Goal: Complete application form

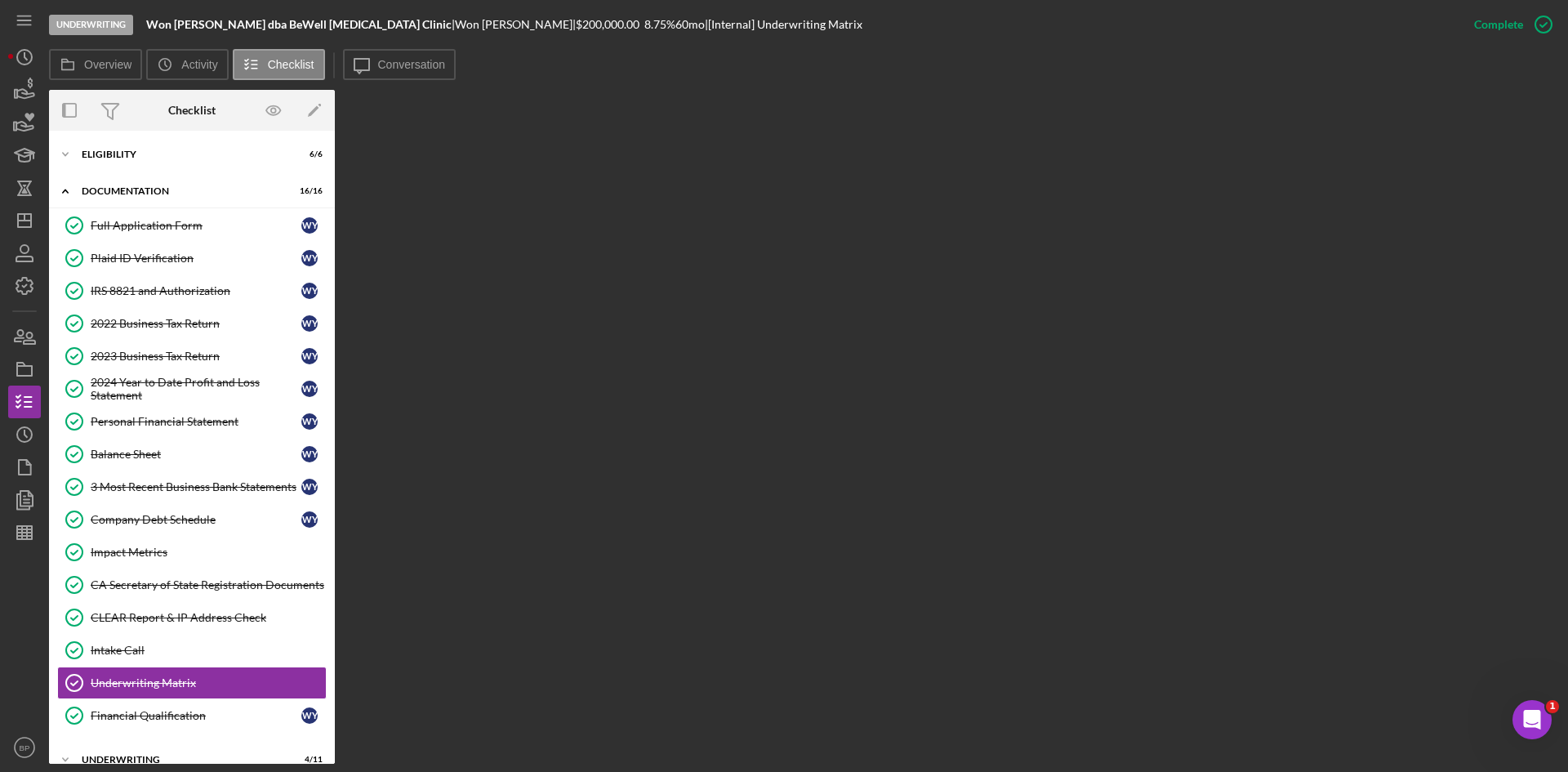
scroll to position [52, 0]
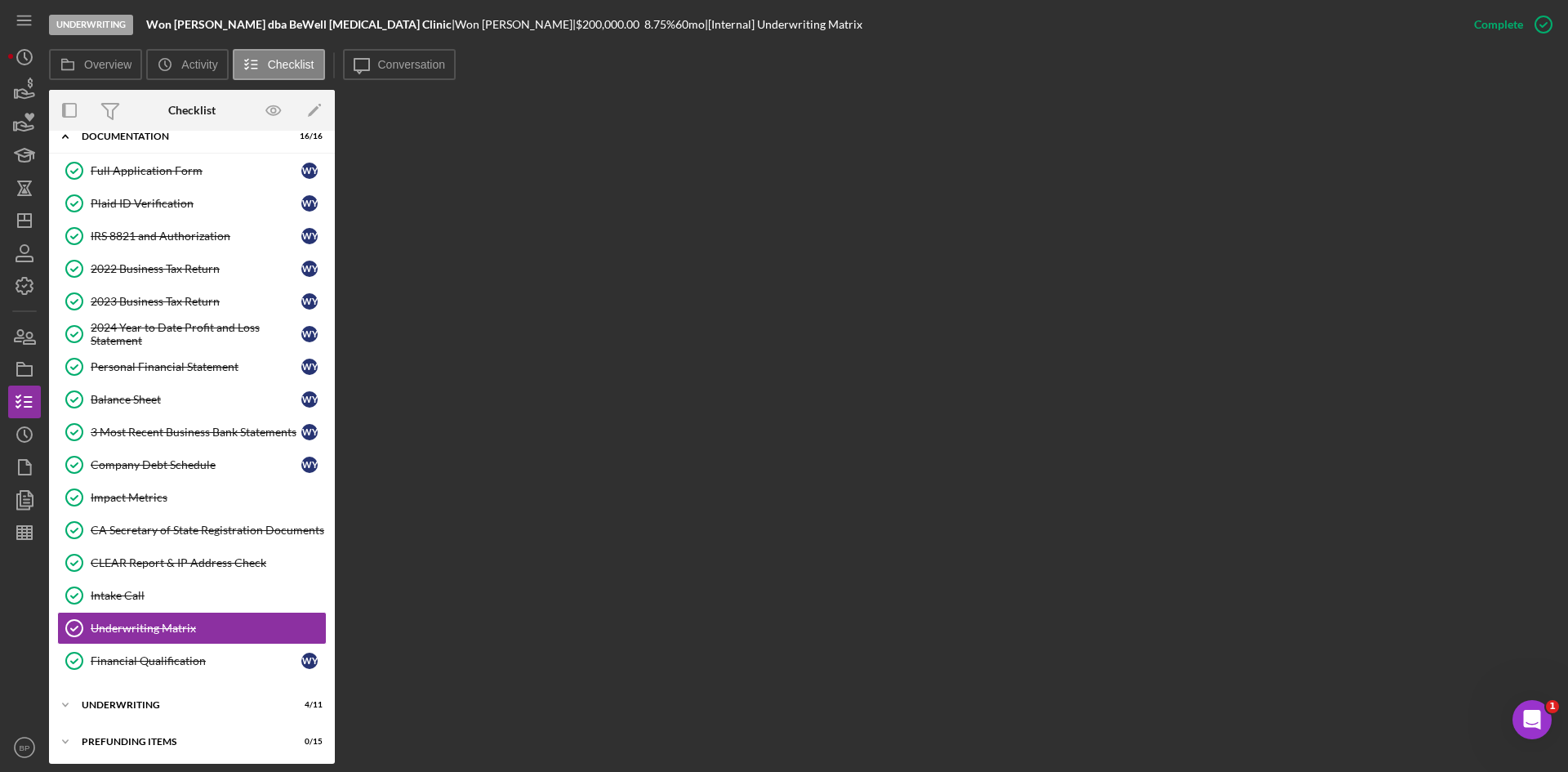
scroll to position [58, 0]
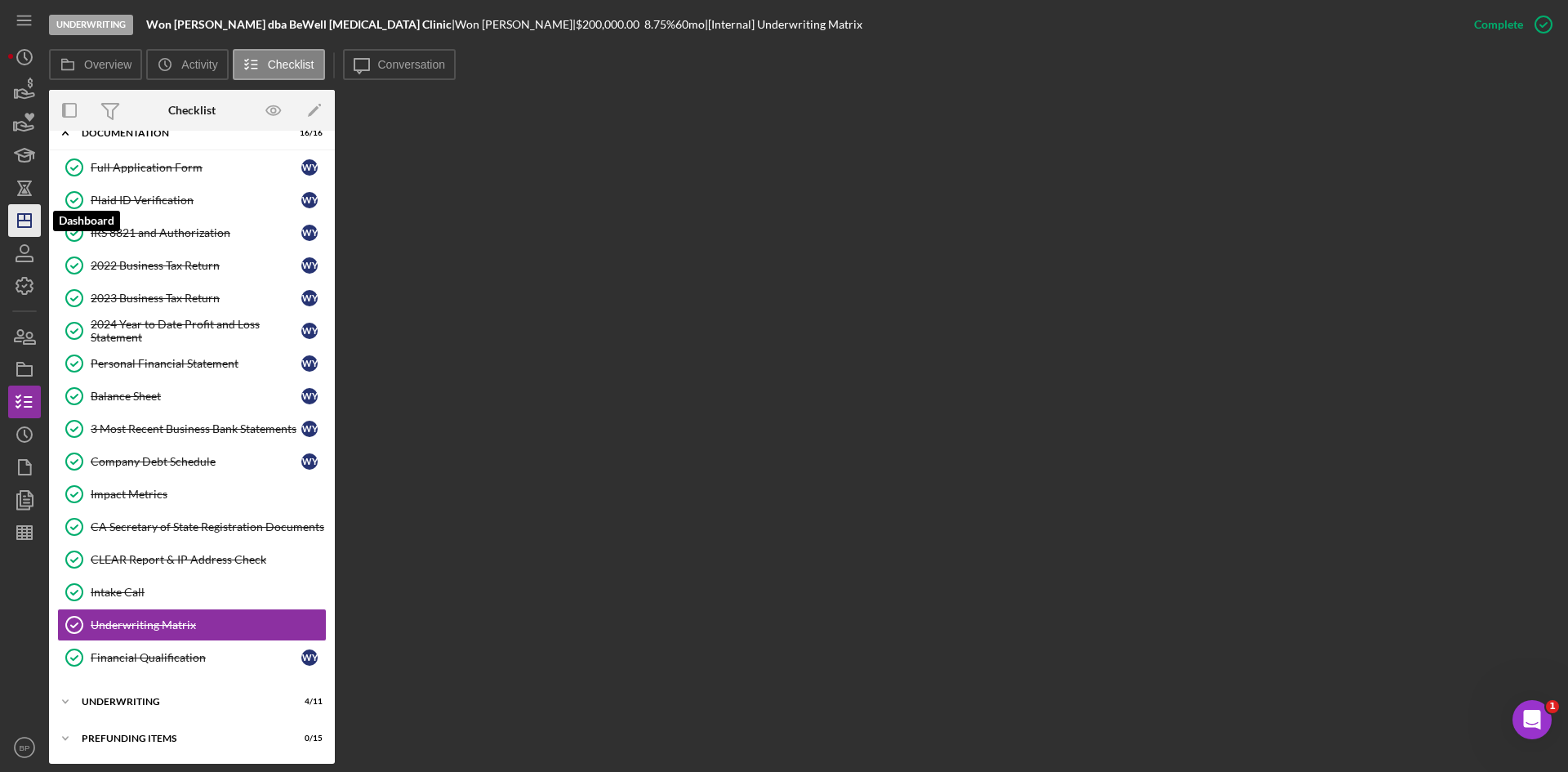
click at [23, 229] on icon "Icon/Dashboard" at bounding box center [24, 220] width 41 height 41
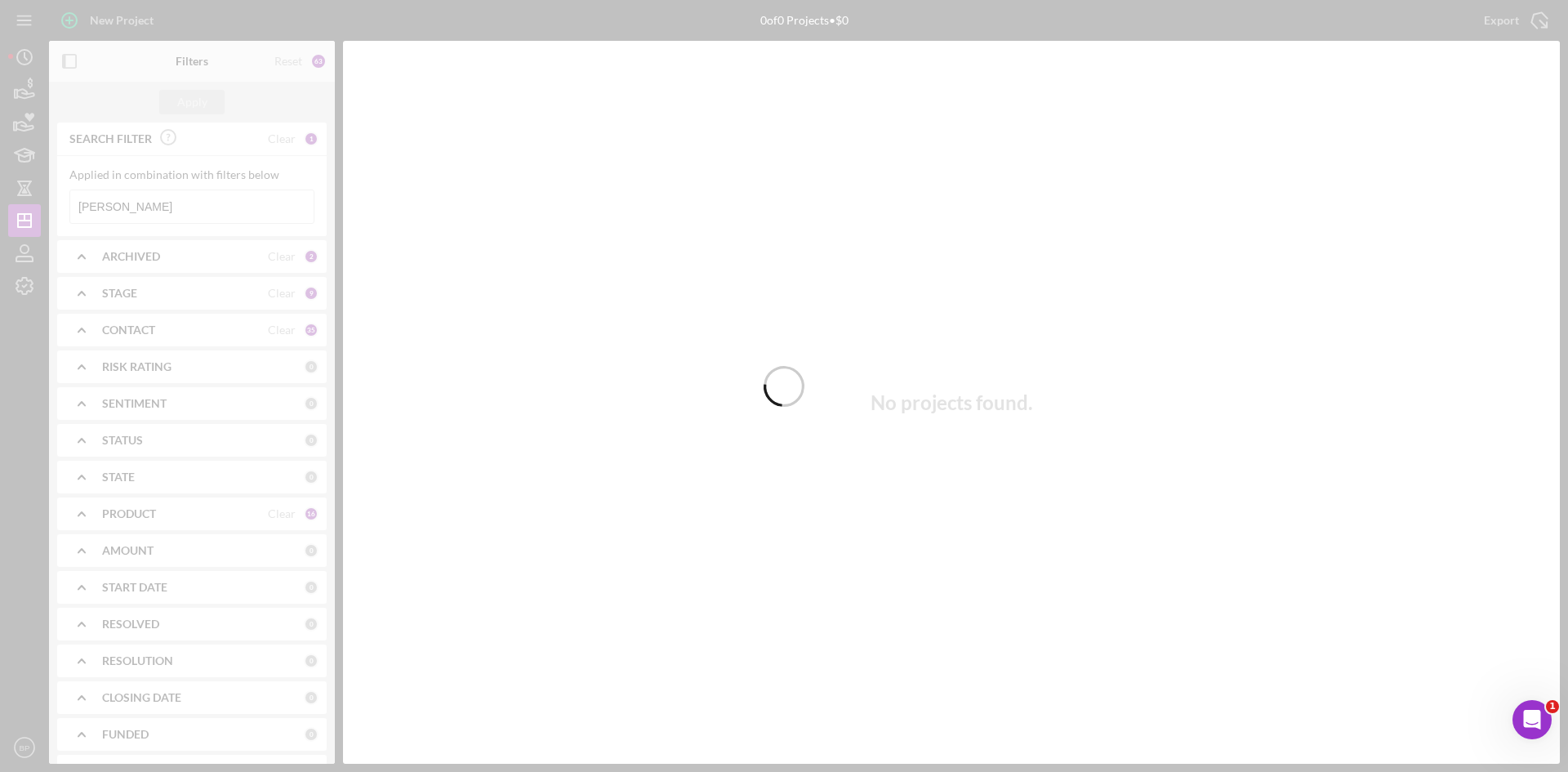
click at [186, 198] on div at bounding box center [784, 386] width 1568 height 772
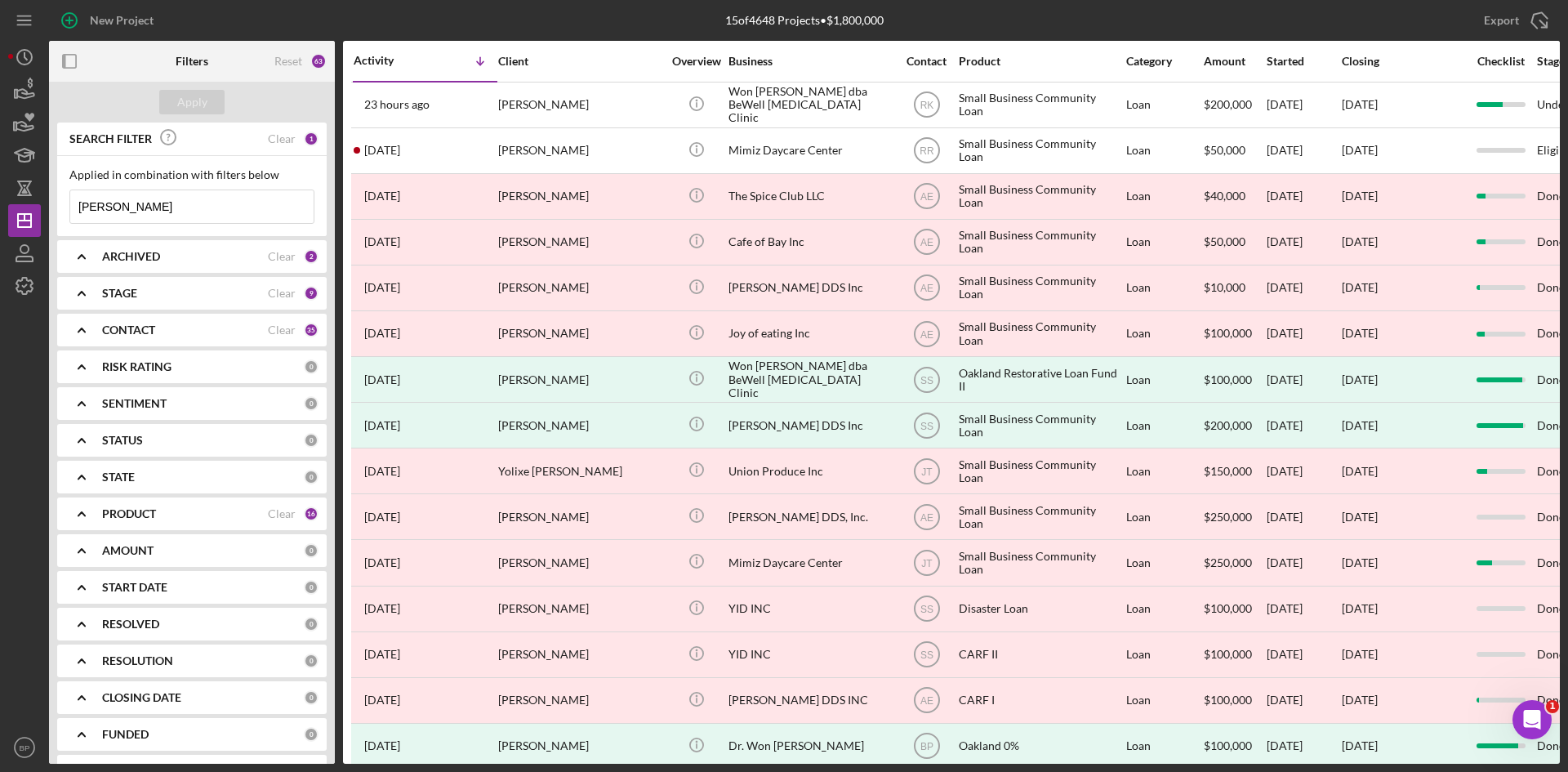
click at [179, 200] on input "yoo" at bounding box center [192, 206] width 244 height 32
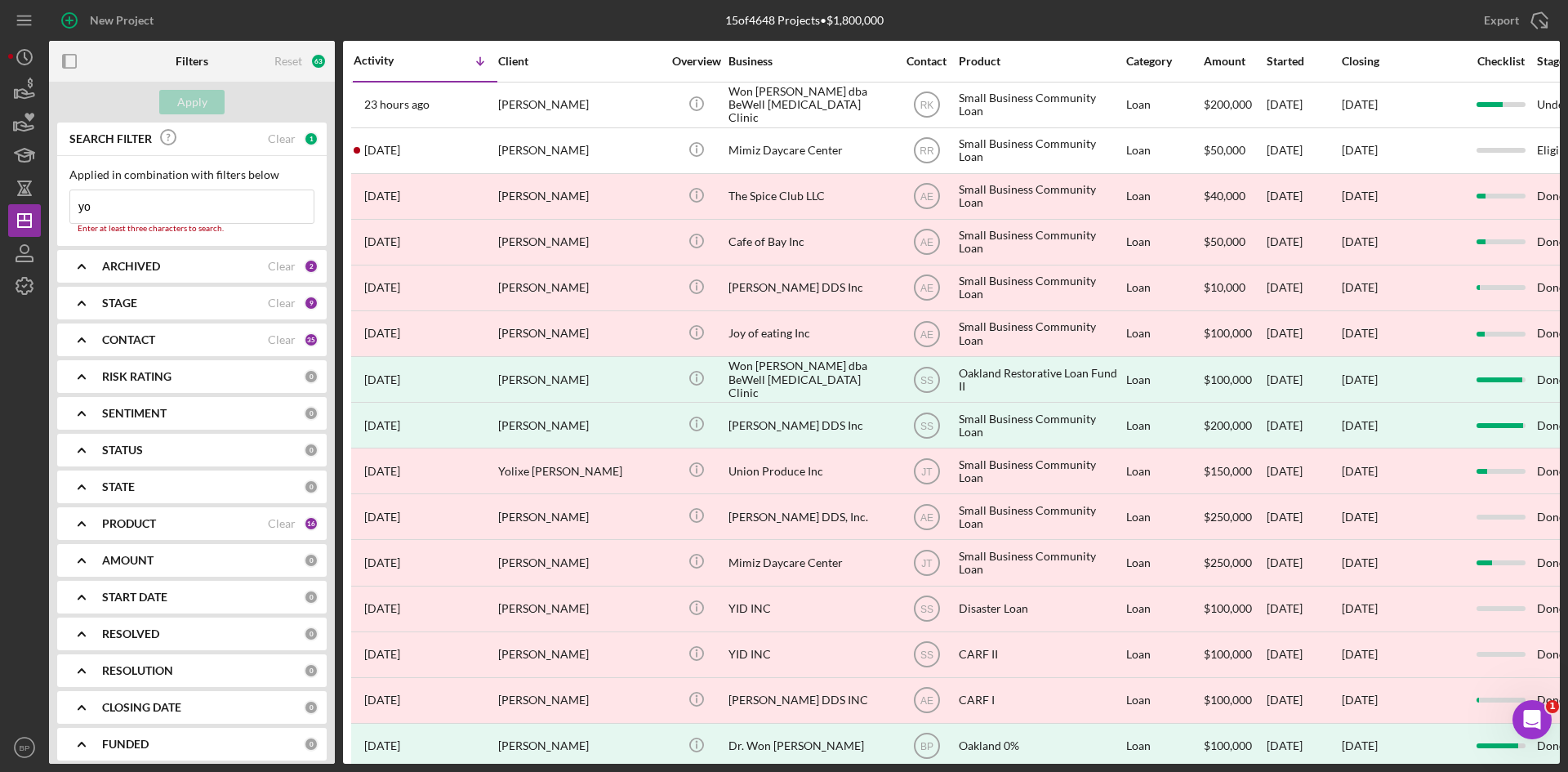
type input "y"
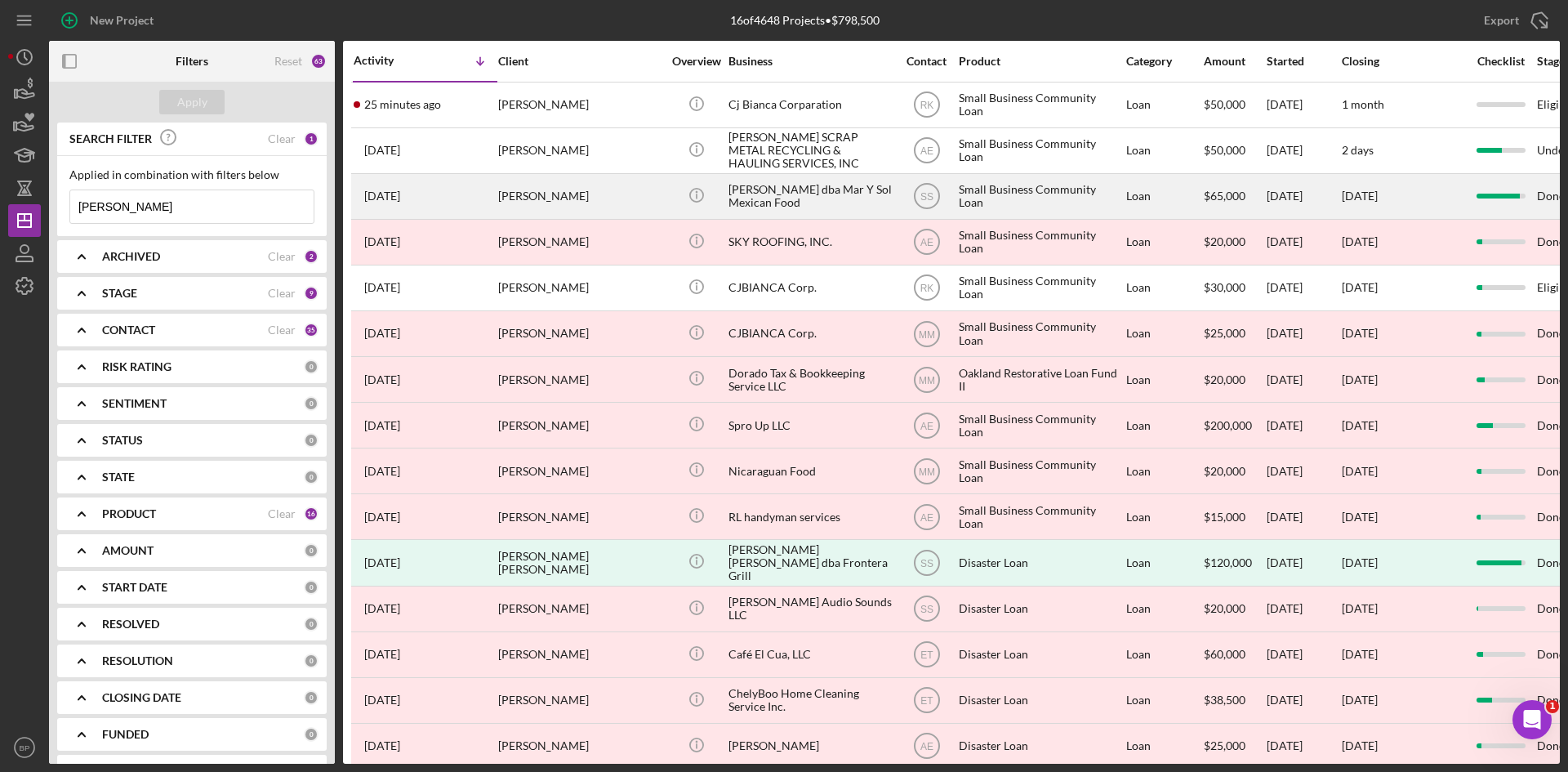
scroll to position [72, 0]
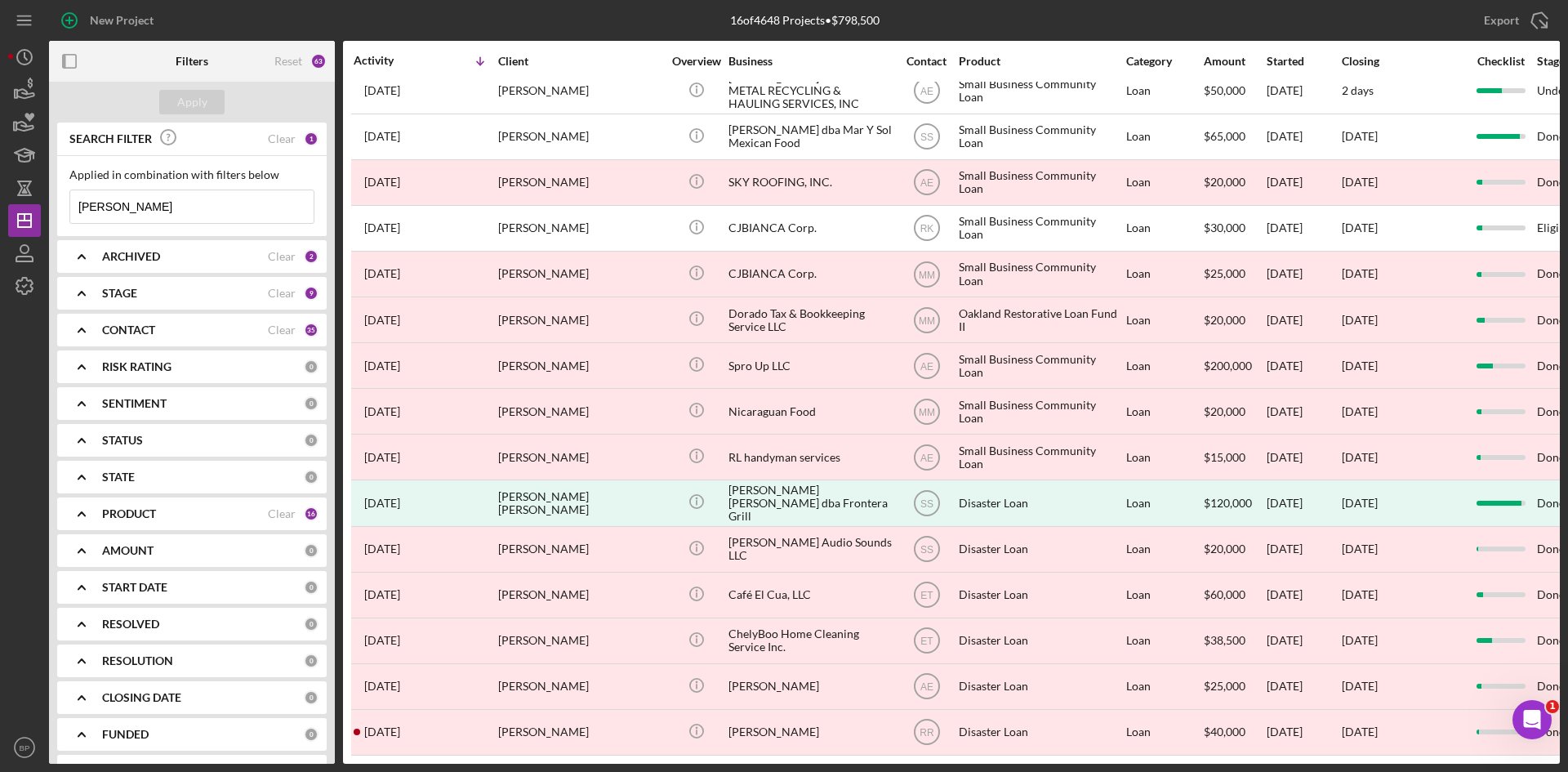
click at [208, 213] on input "lopez" at bounding box center [192, 206] width 244 height 32
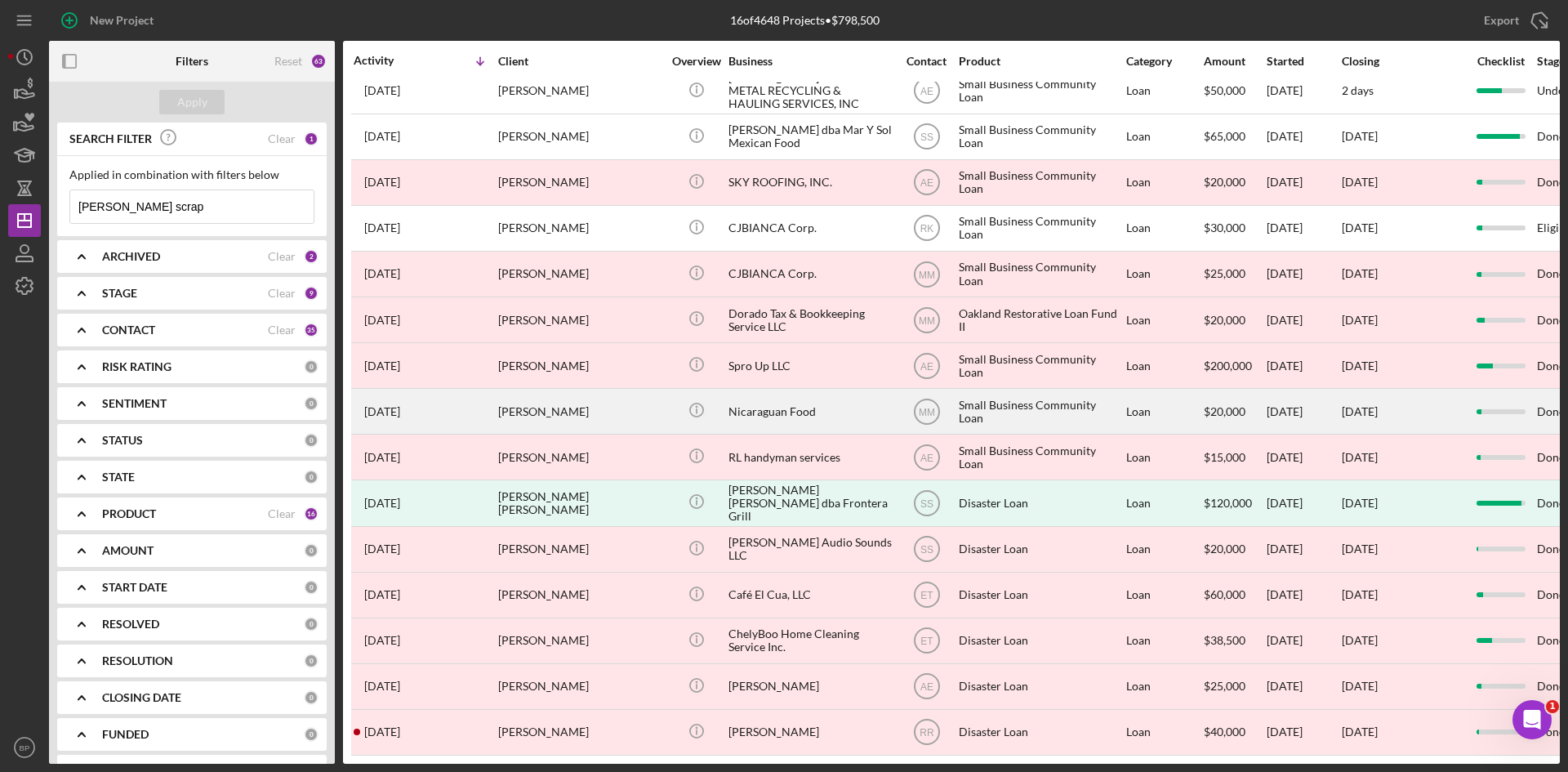
scroll to position [0, 0]
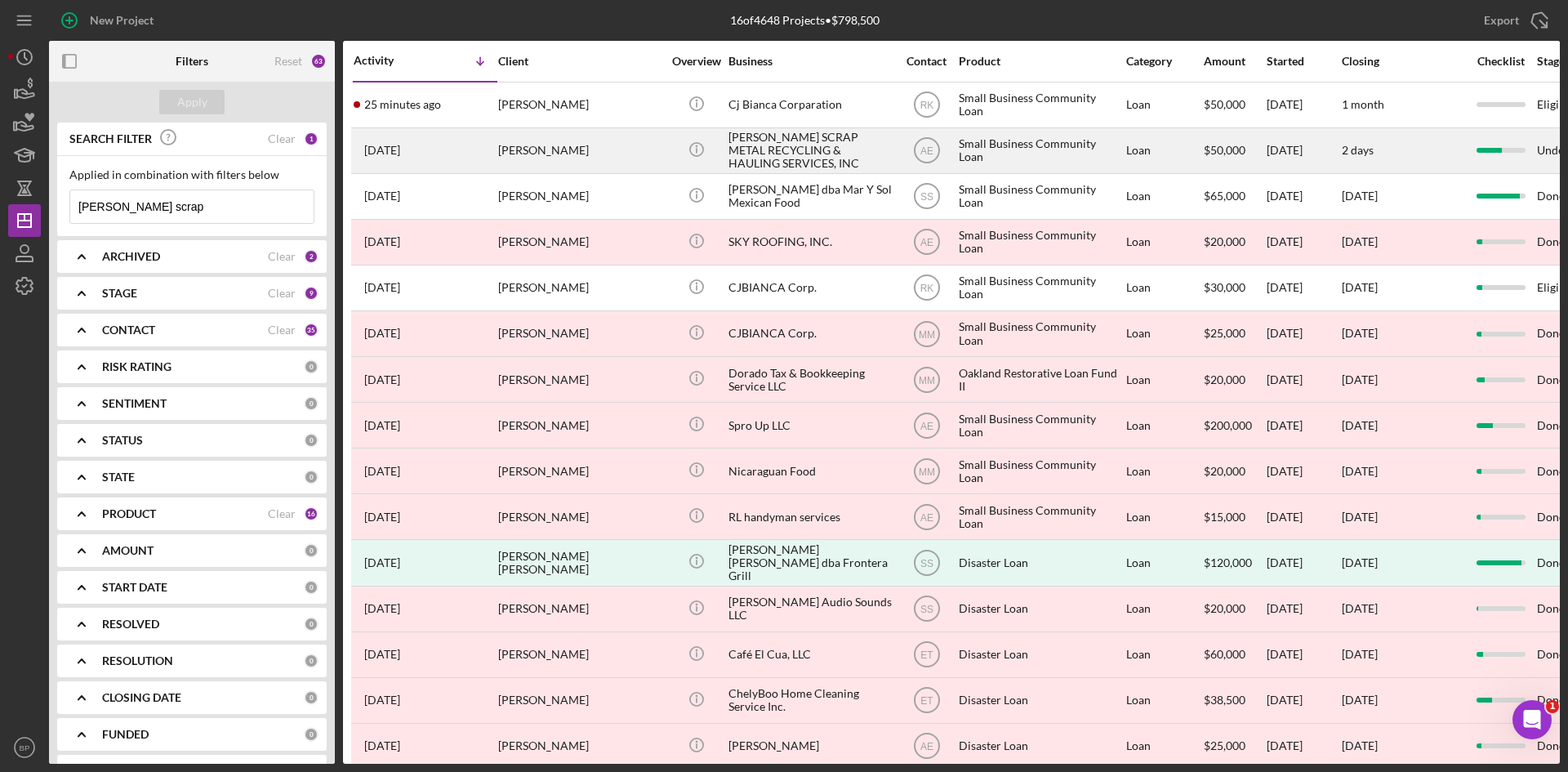
type input "lopez scrap"
click at [751, 152] on div "LOPEZ SCRAP METAL RECYCLING & HAULING SERVICES, INC" at bounding box center [810, 151] width 163 height 43
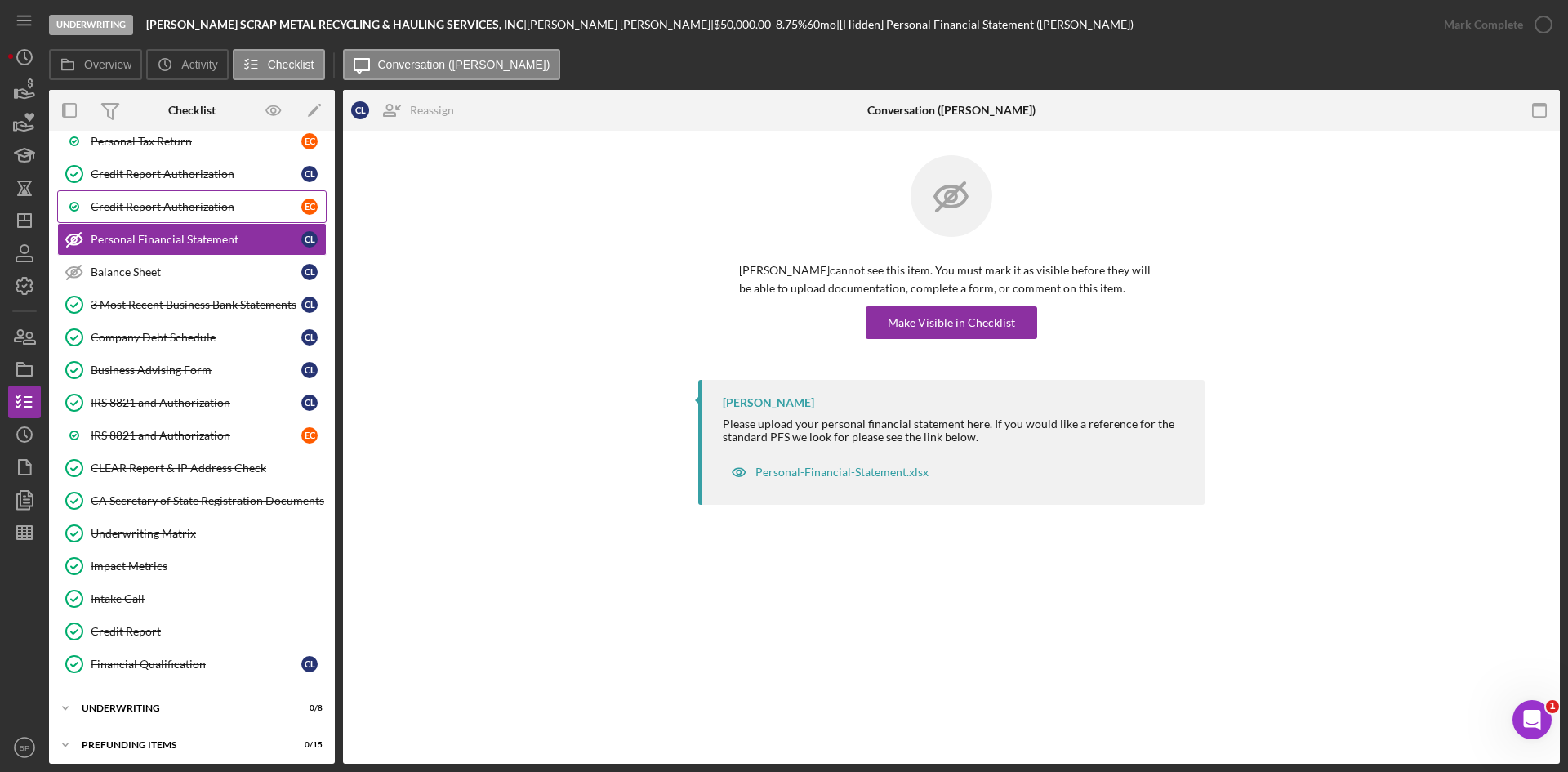
scroll to position [323, 0]
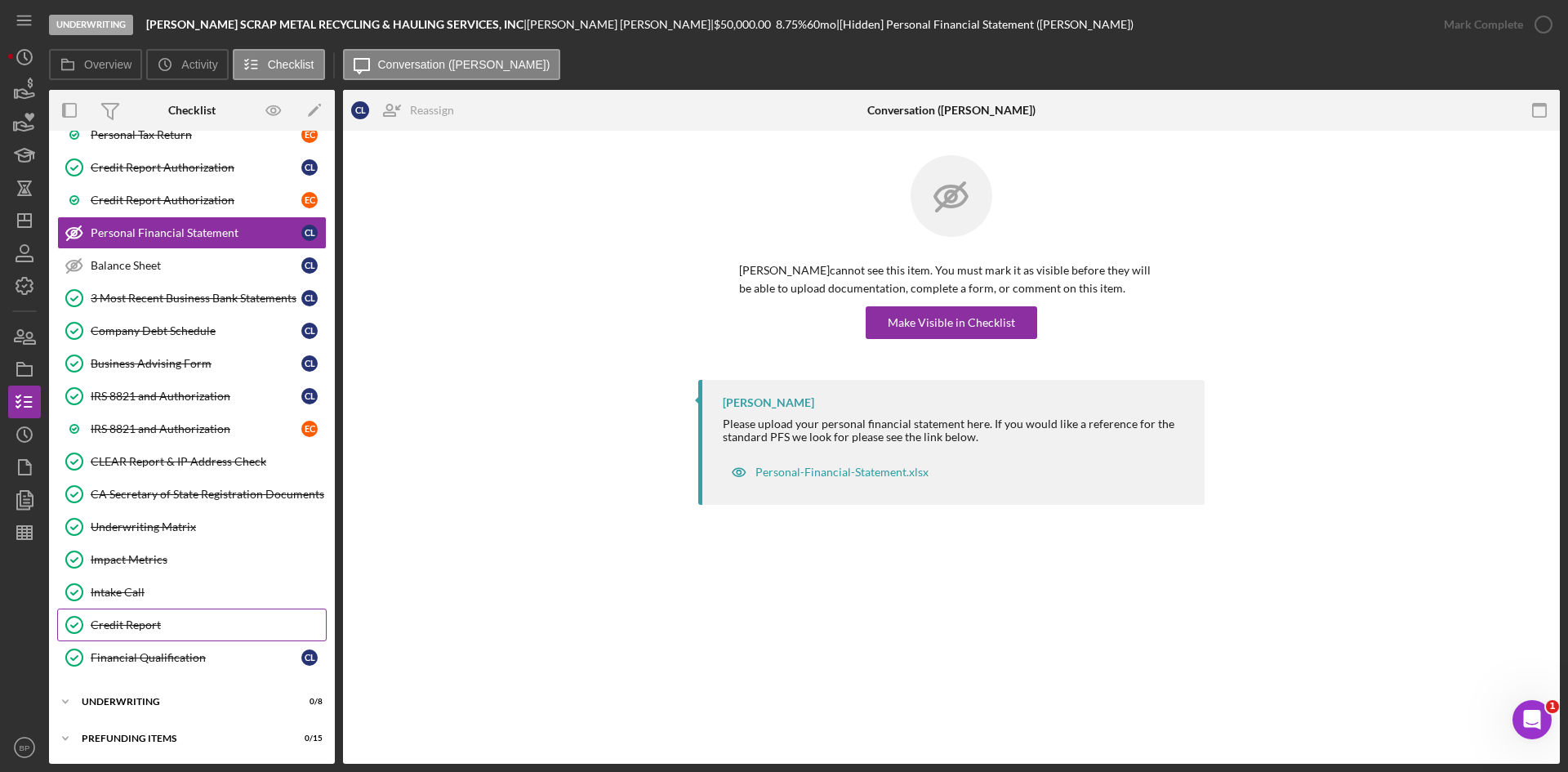
click at [144, 630] on div "Credit Report" at bounding box center [208, 625] width 235 height 13
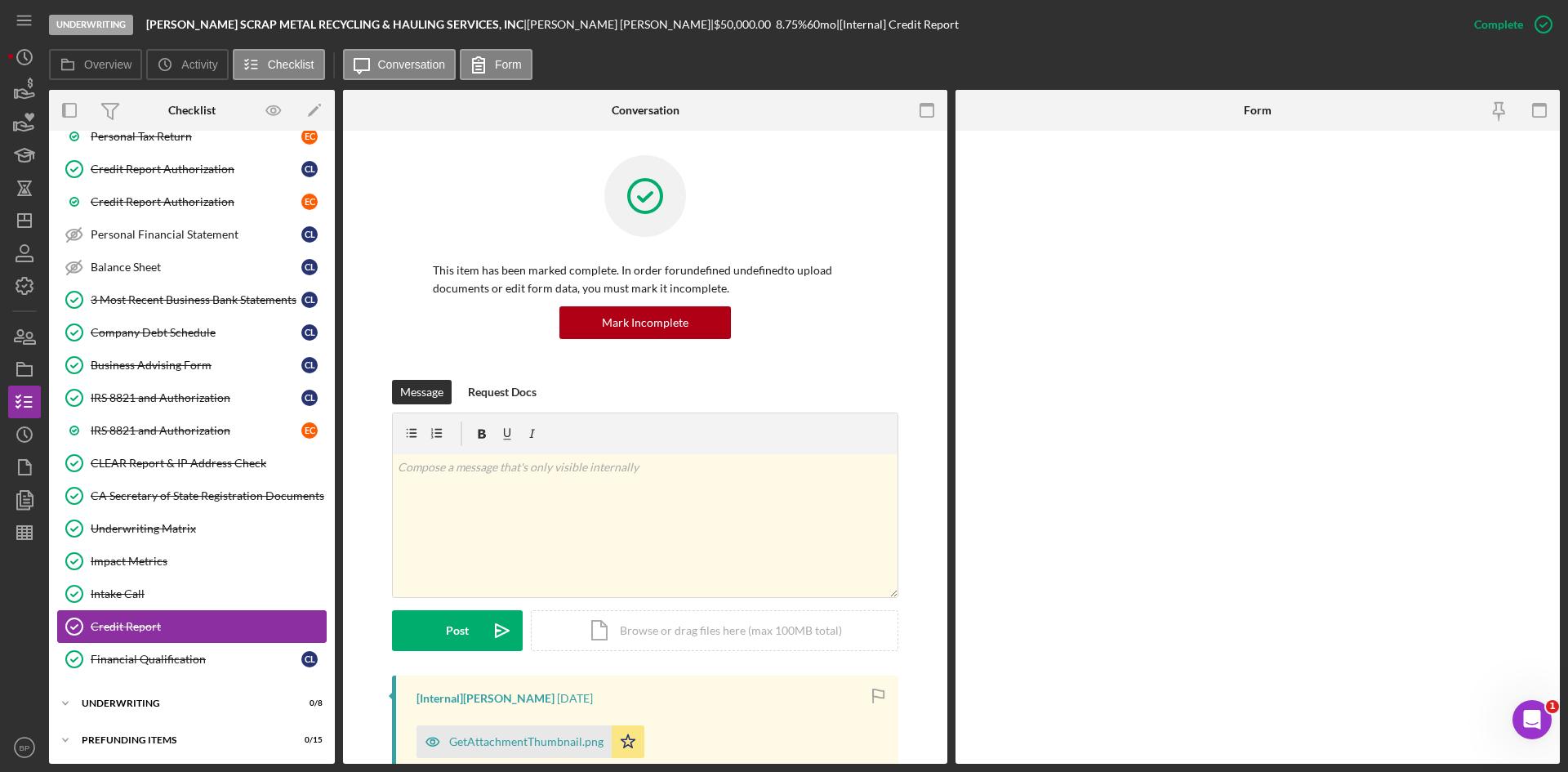
scroll to position [323, 0]
